Goal: Find specific page/section: Find specific page/section

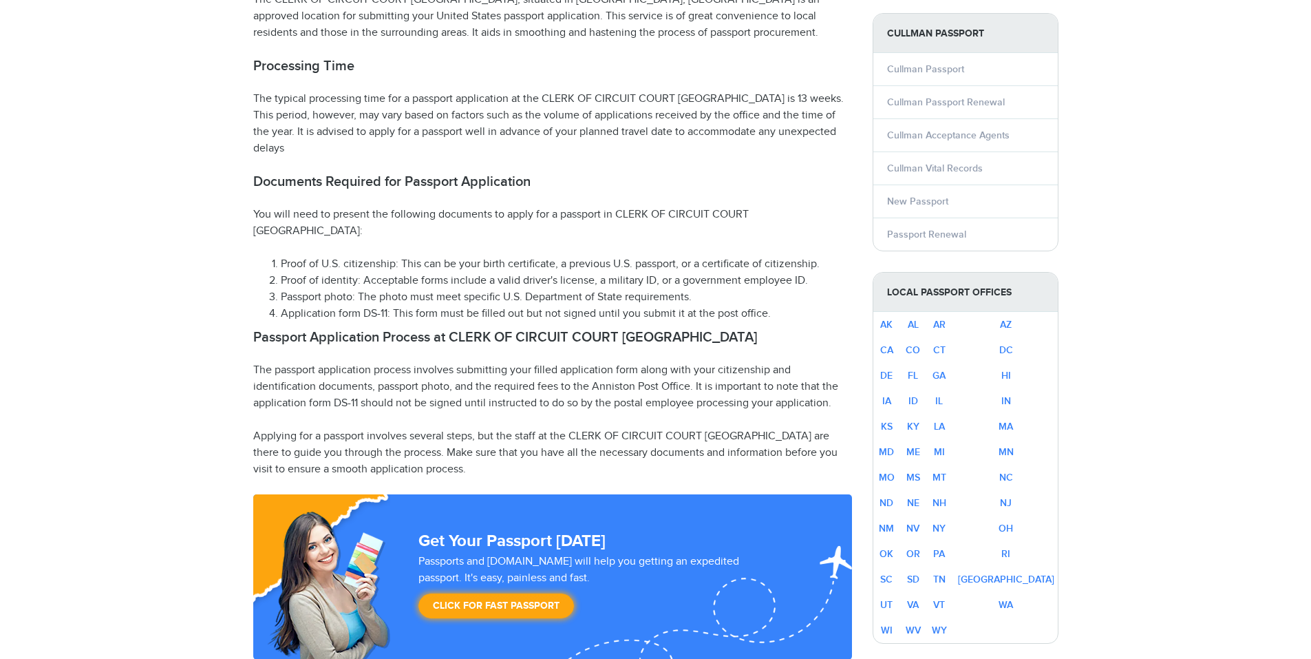
select select "**********"
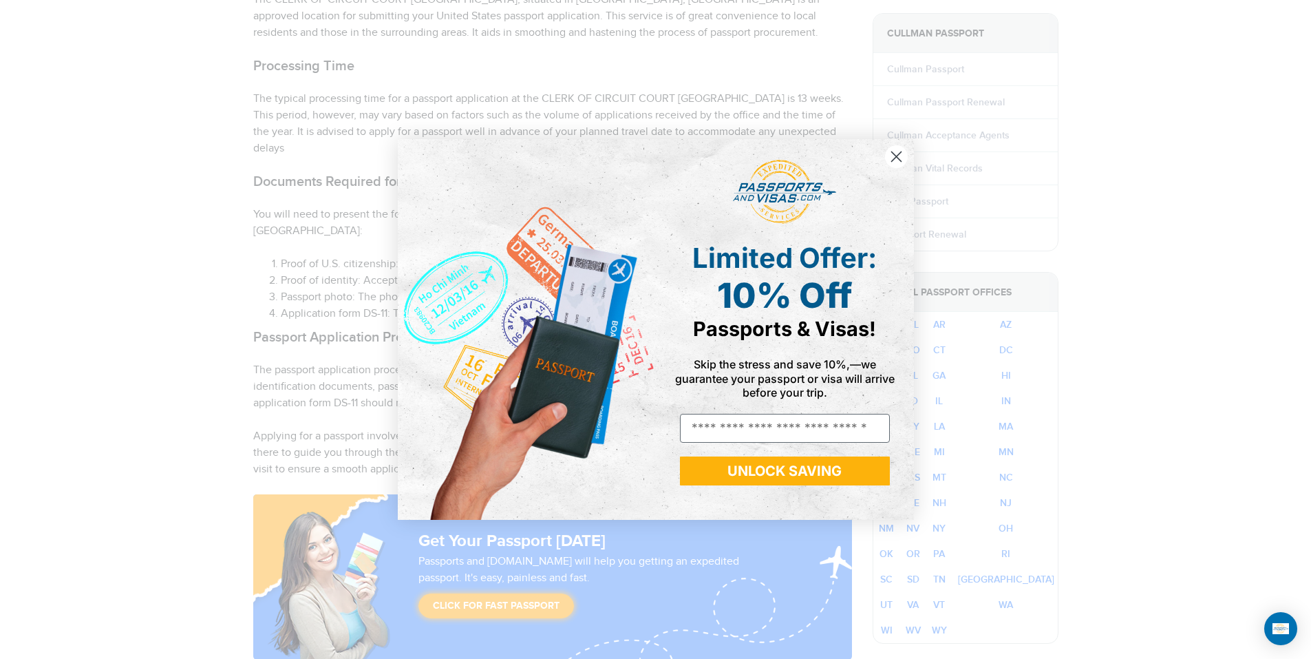
click at [901, 155] on circle "Close dialog" at bounding box center [896, 156] width 23 height 23
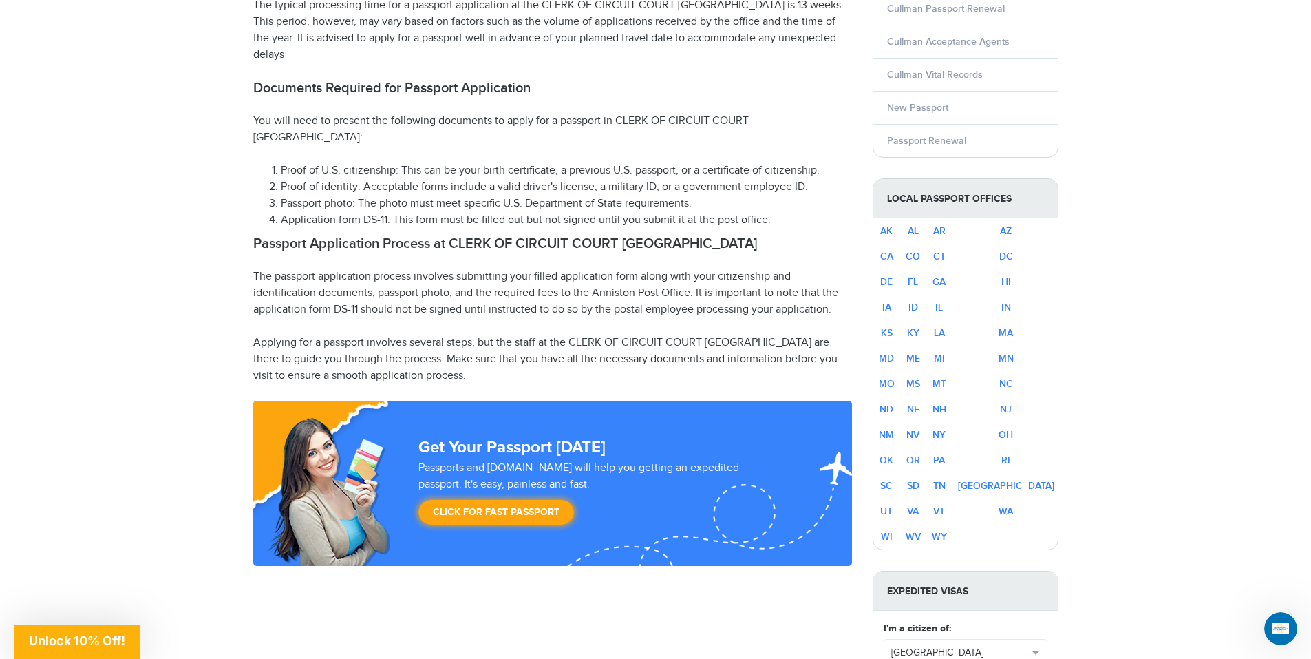
scroll to position [639, 0]
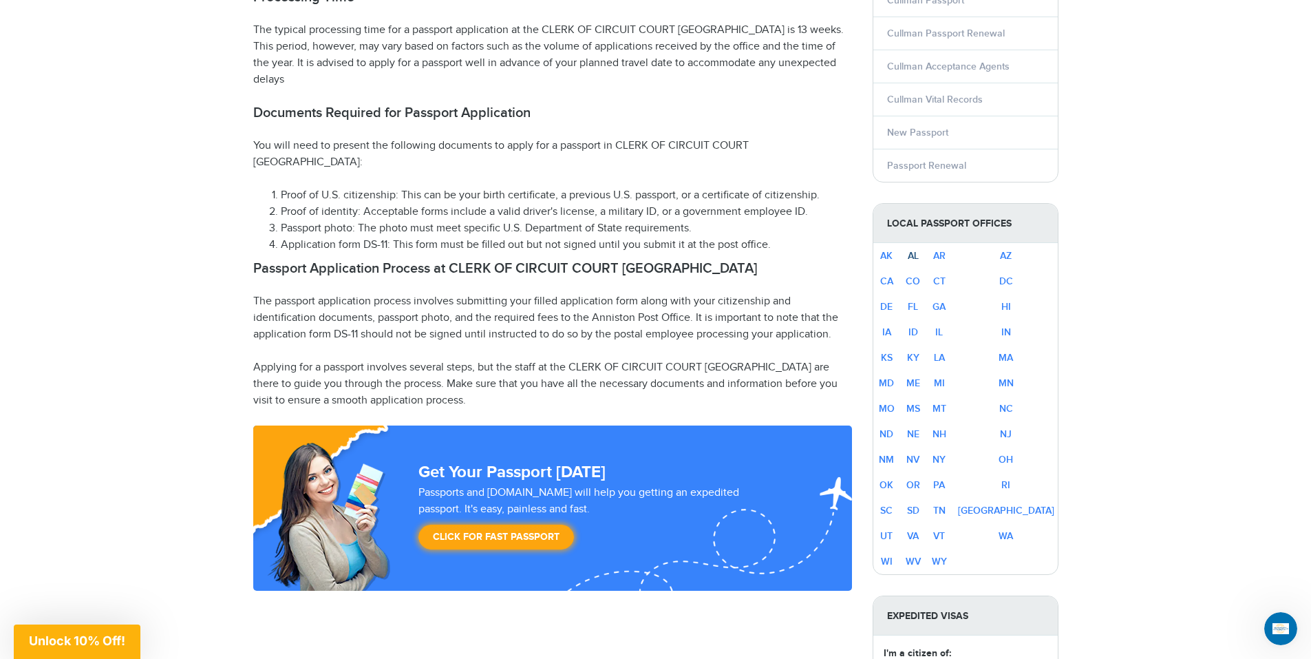
click at [919, 254] on link "AL" at bounding box center [913, 256] width 11 height 12
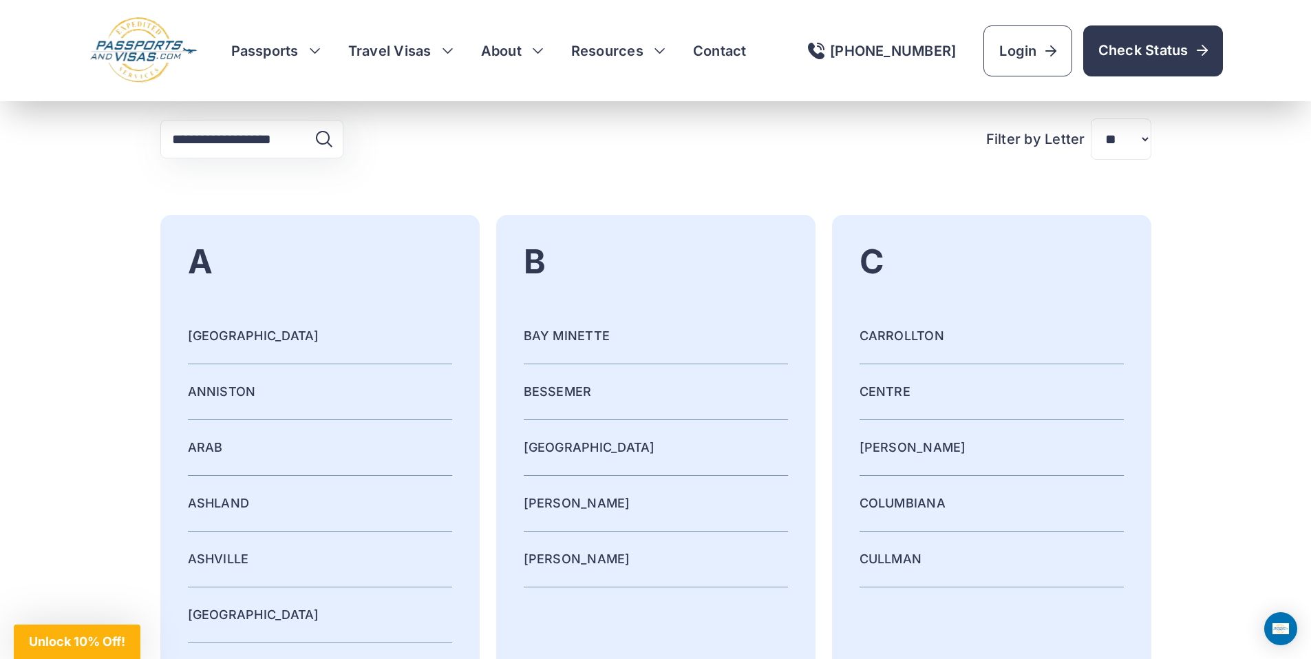
scroll to position [2271, 0]
click at [869, 559] on link "CULLMAN" at bounding box center [891, 559] width 63 height 14
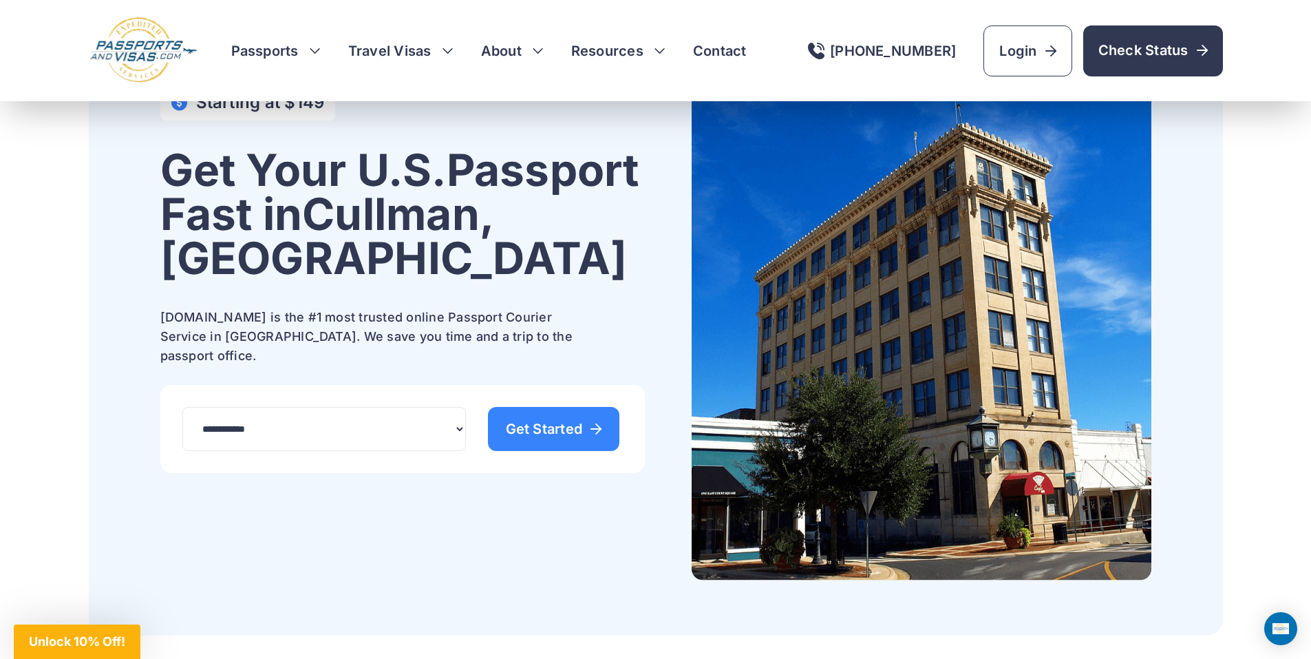
scroll to position [69, 0]
click at [1150, 43] on span "Check Status" at bounding box center [1153, 50] width 109 height 19
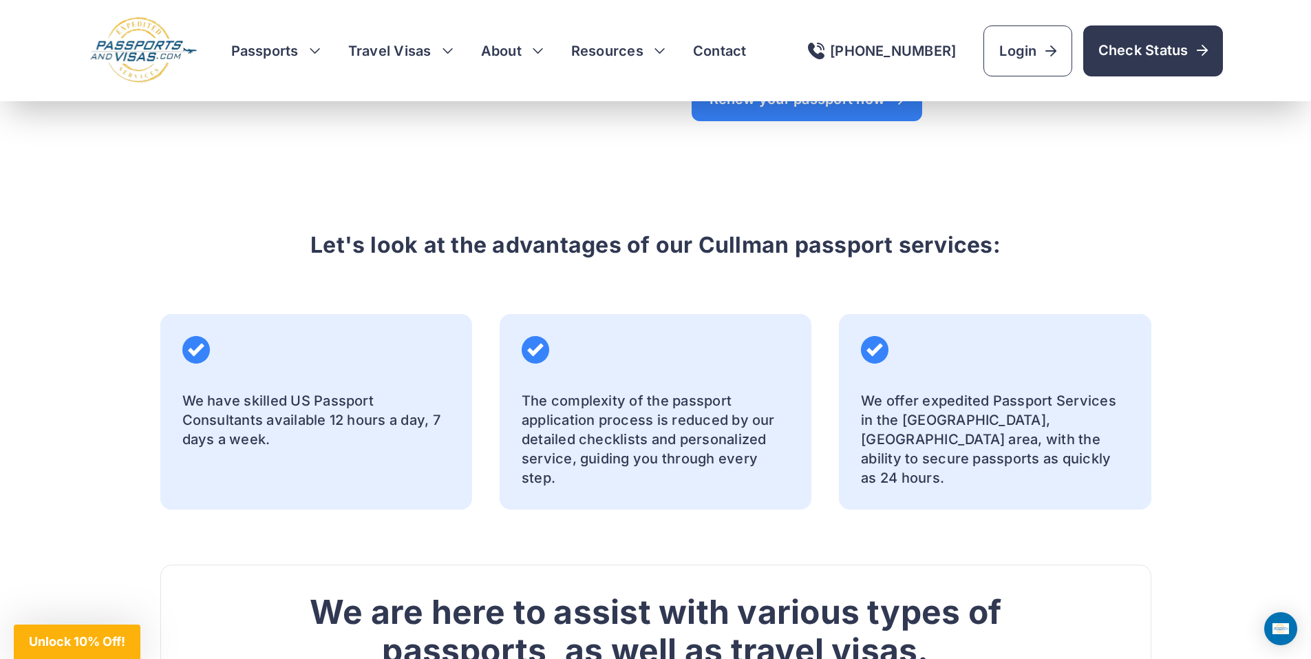
scroll to position [1445, 0]
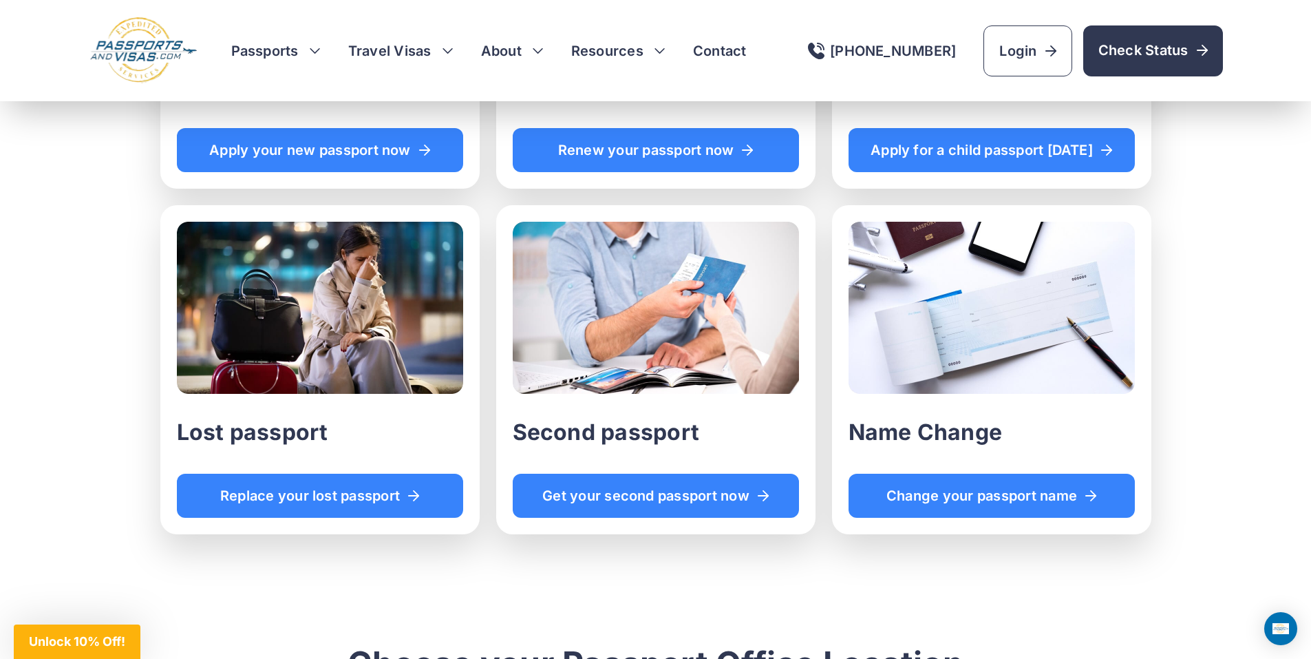
scroll to position [1652, 0]
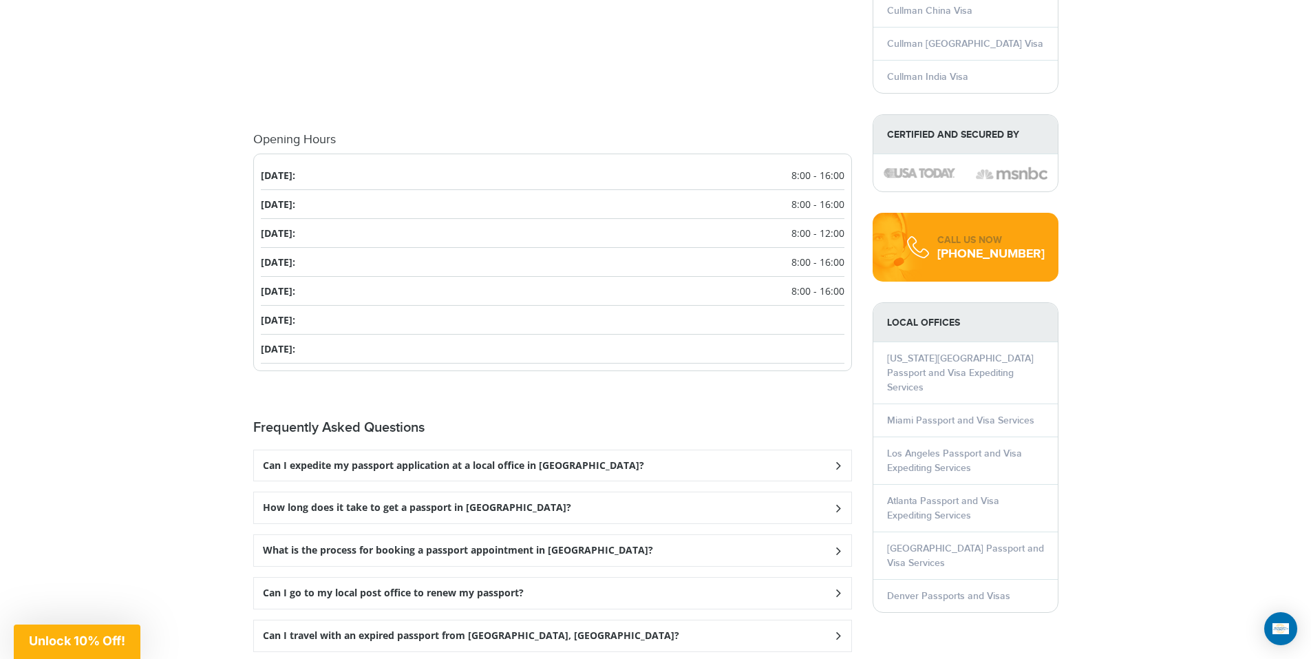
scroll to position [1533, 0]
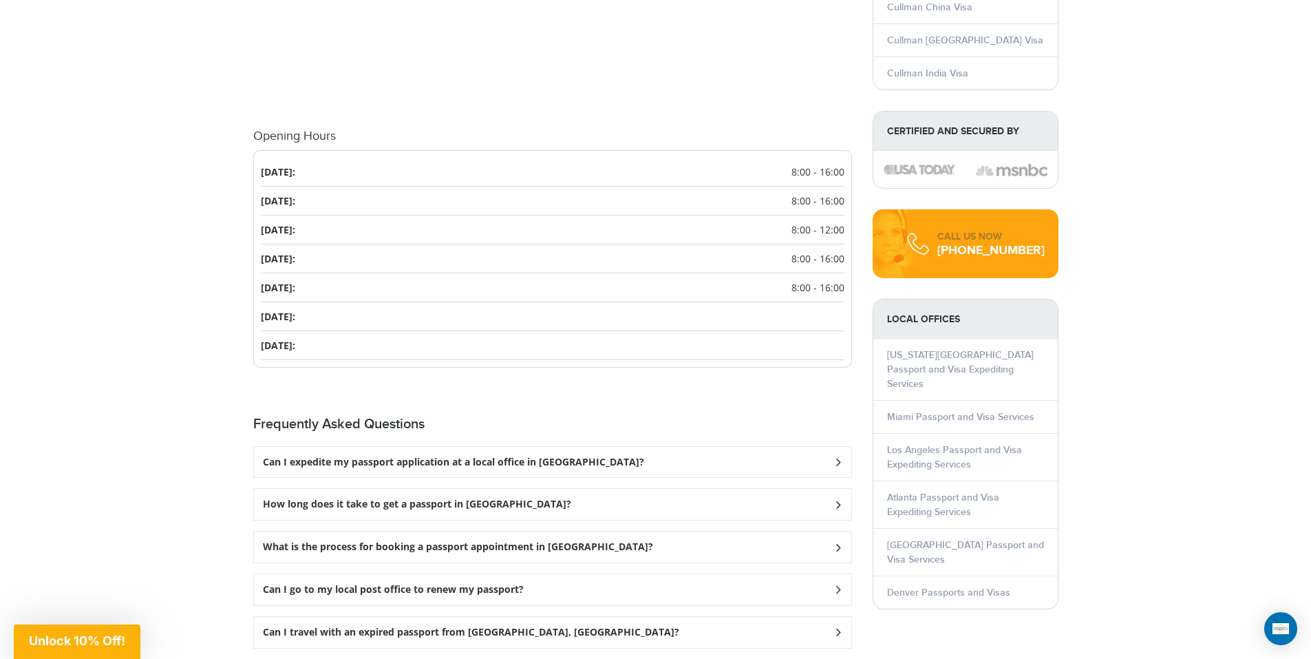
click at [838, 457] on icon at bounding box center [838, 461] width 14 height 9
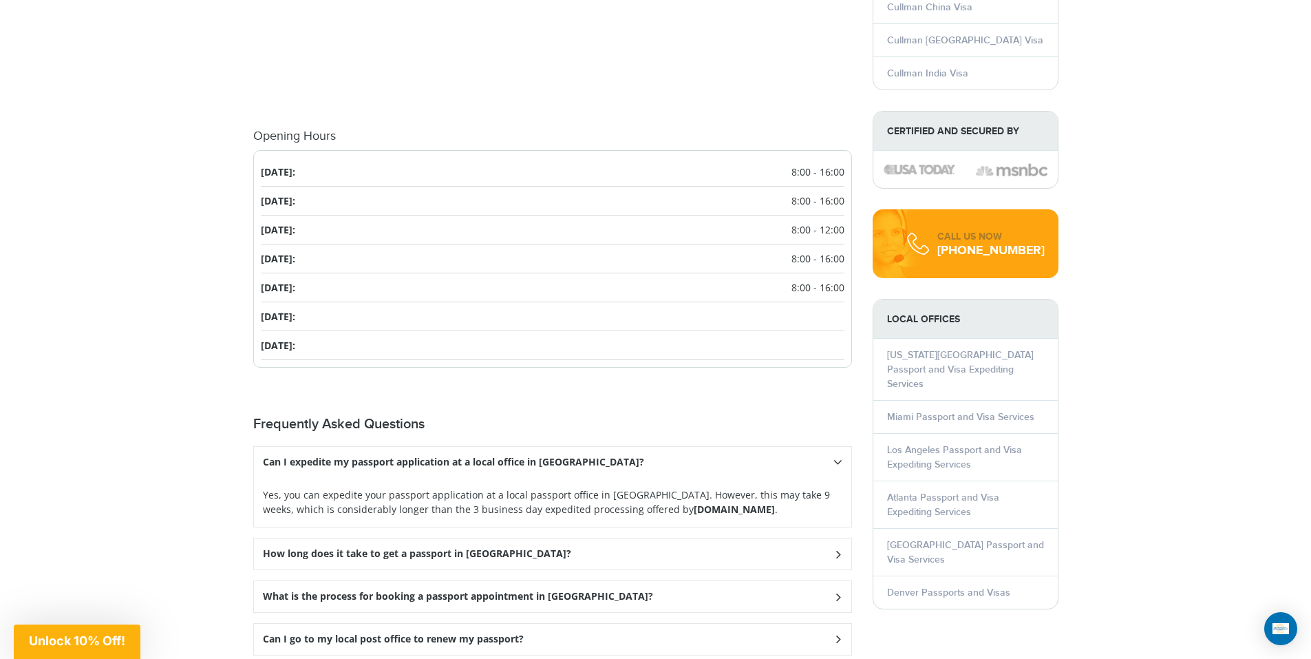
click at [838, 469] on icon at bounding box center [838, 462] width 9 height 14
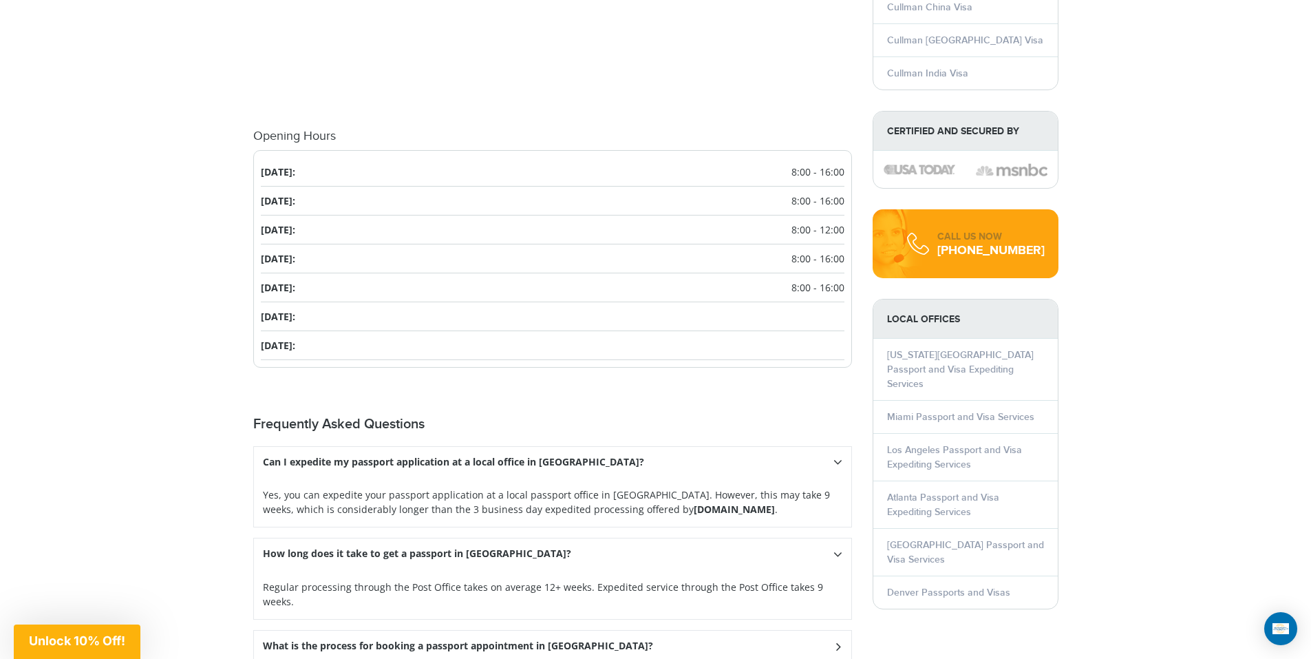
scroll to position [1602, 0]
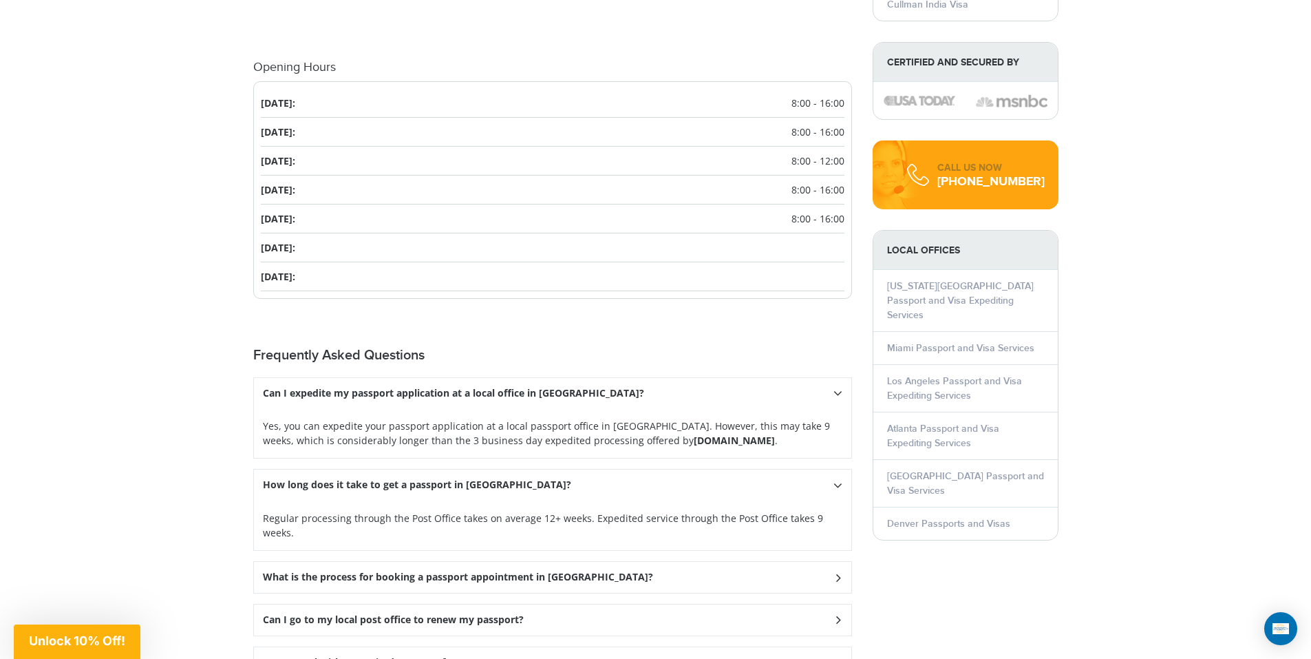
click at [839, 400] on icon at bounding box center [838, 393] width 9 height 14
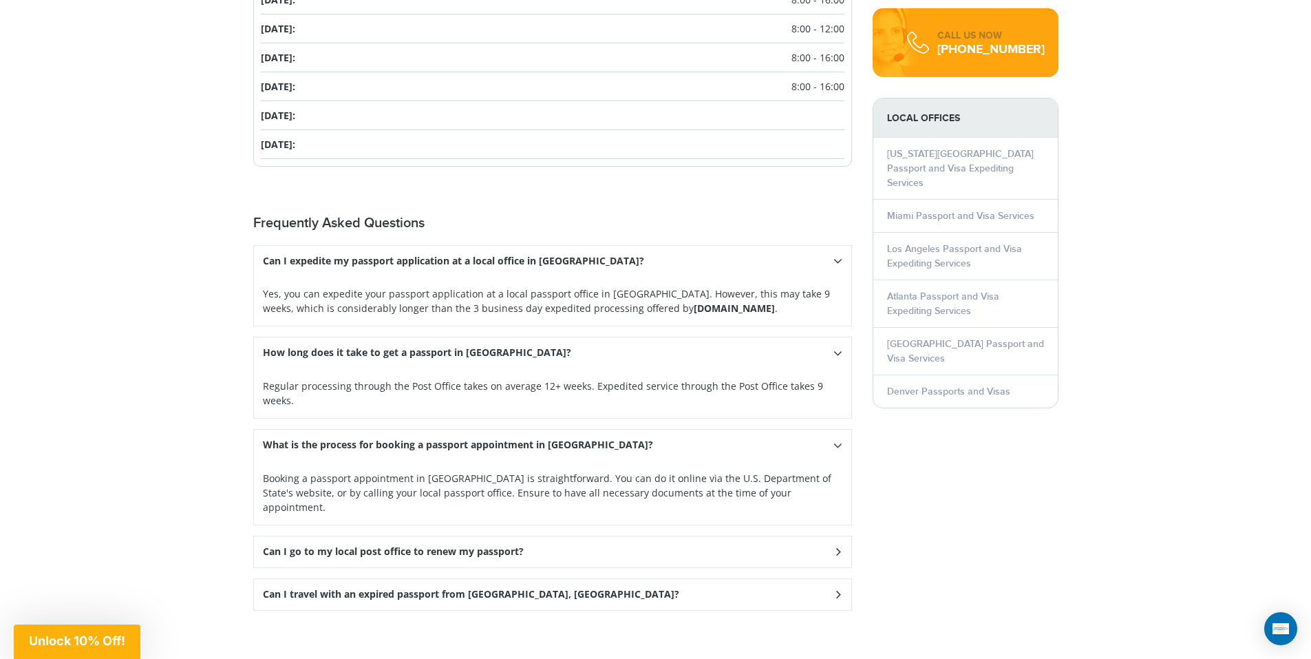
scroll to position [1739, 0]
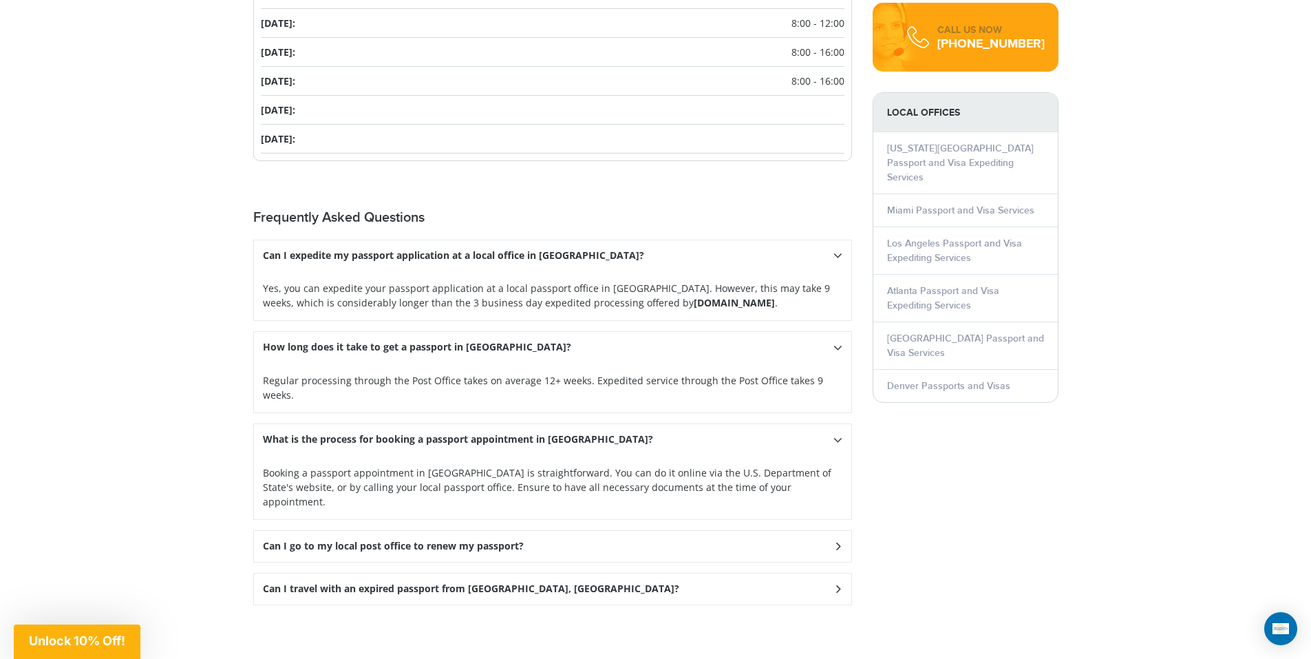
click at [841, 262] on icon at bounding box center [838, 255] width 9 height 14
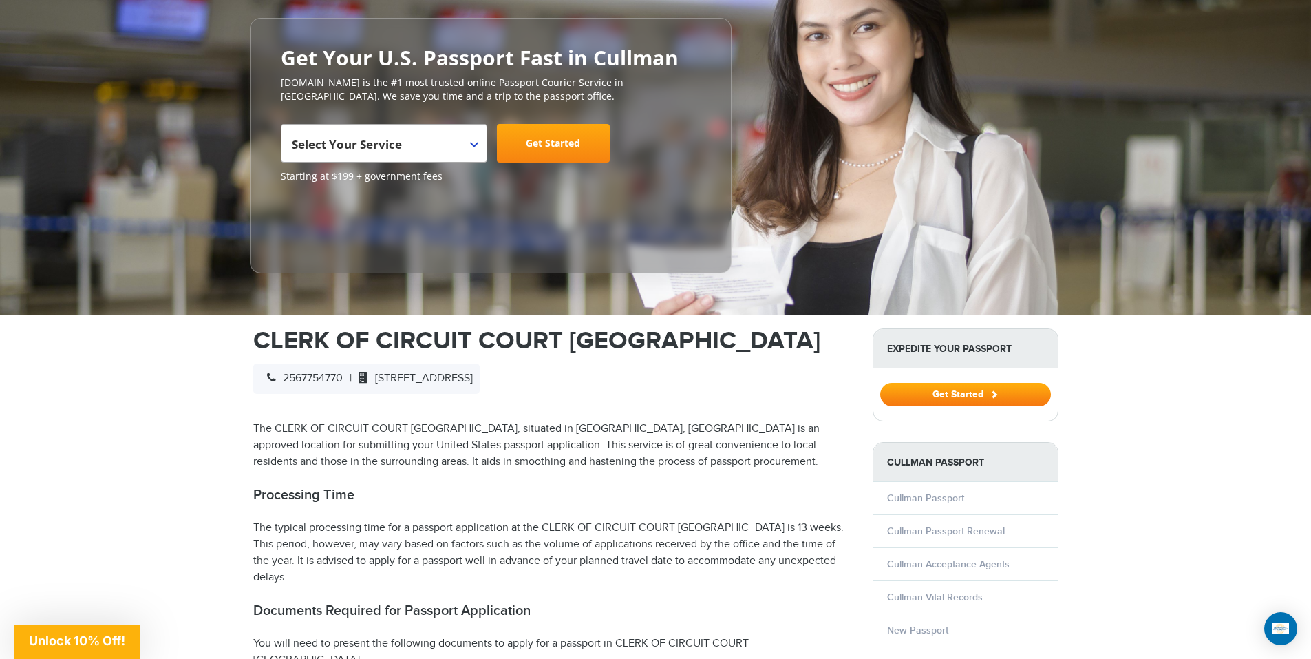
scroll to position [87, 0]
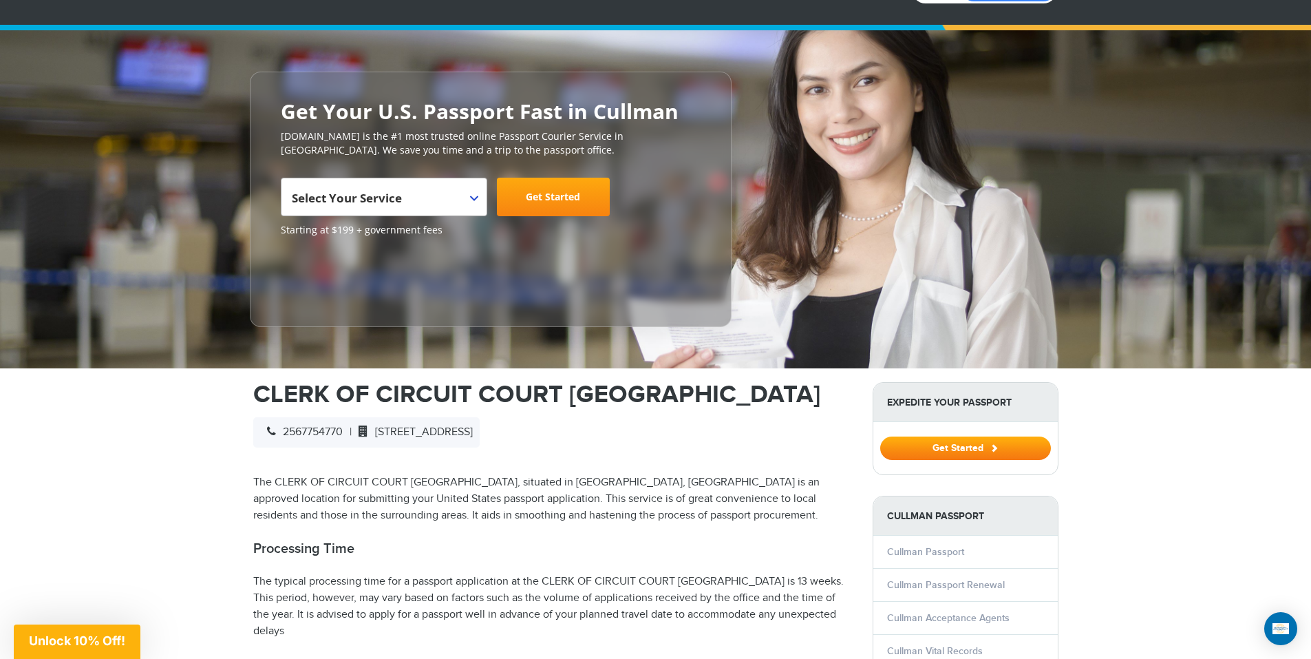
click at [472, 195] on b at bounding box center [474, 198] width 8 height 6
click at [598, 282] on div at bounding box center [491, 278] width 420 height 69
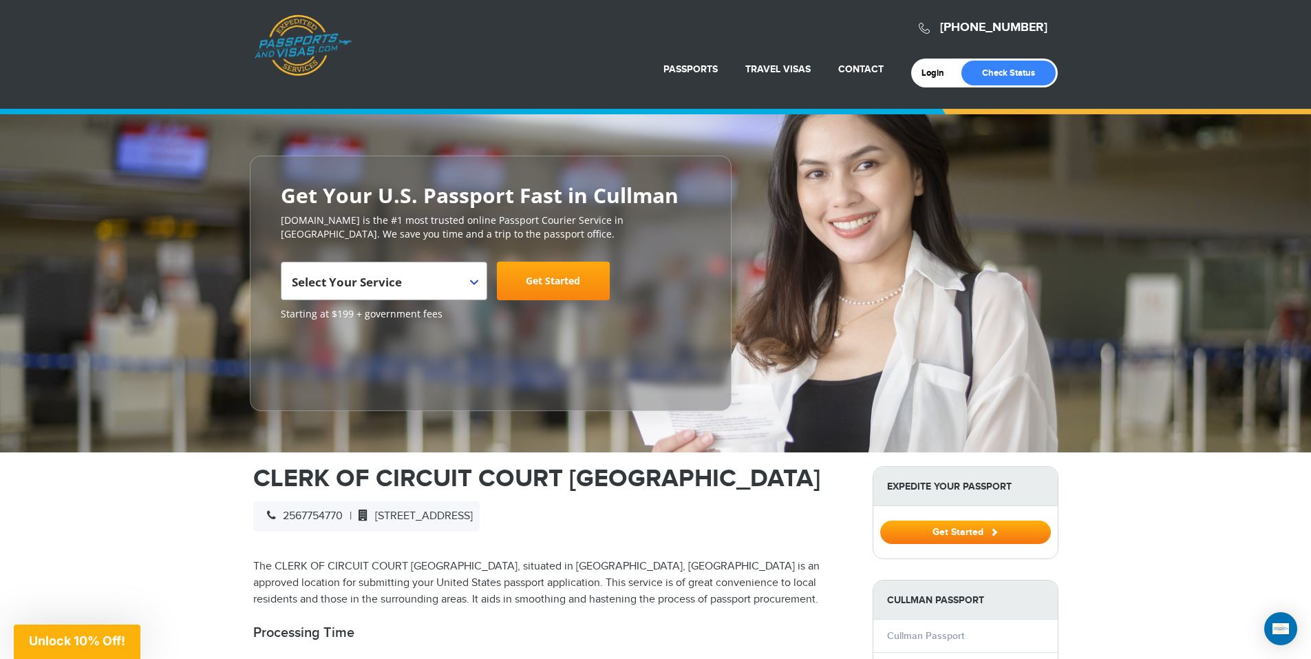
scroll to position [0, 0]
